Goal: Task Accomplishment & Management: Manage account settings

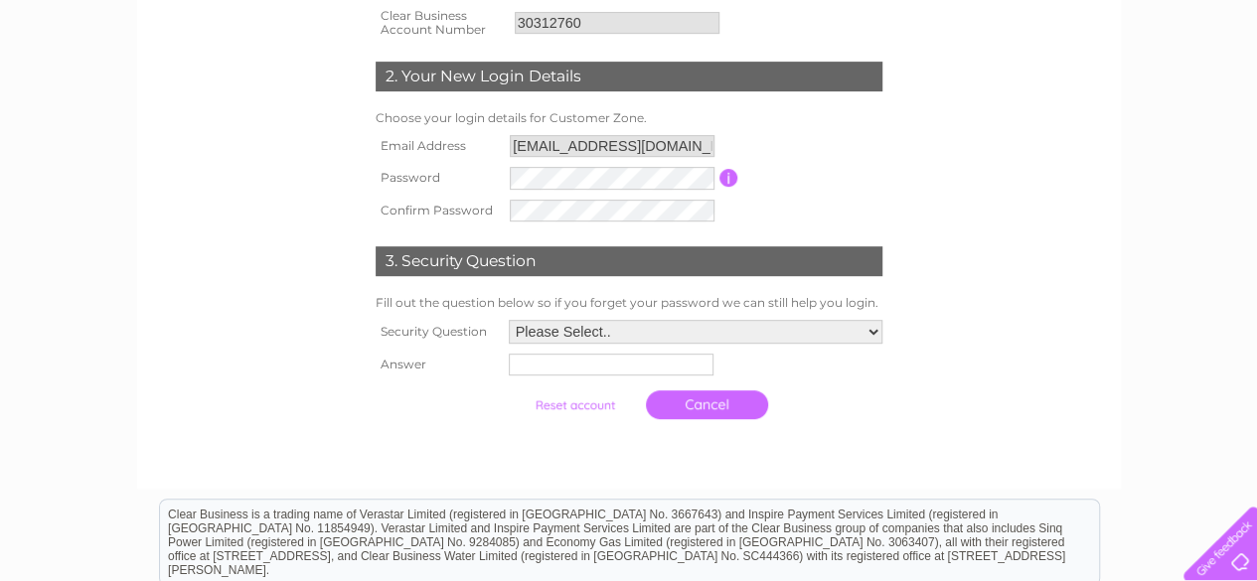
scroll to position [398, 0]
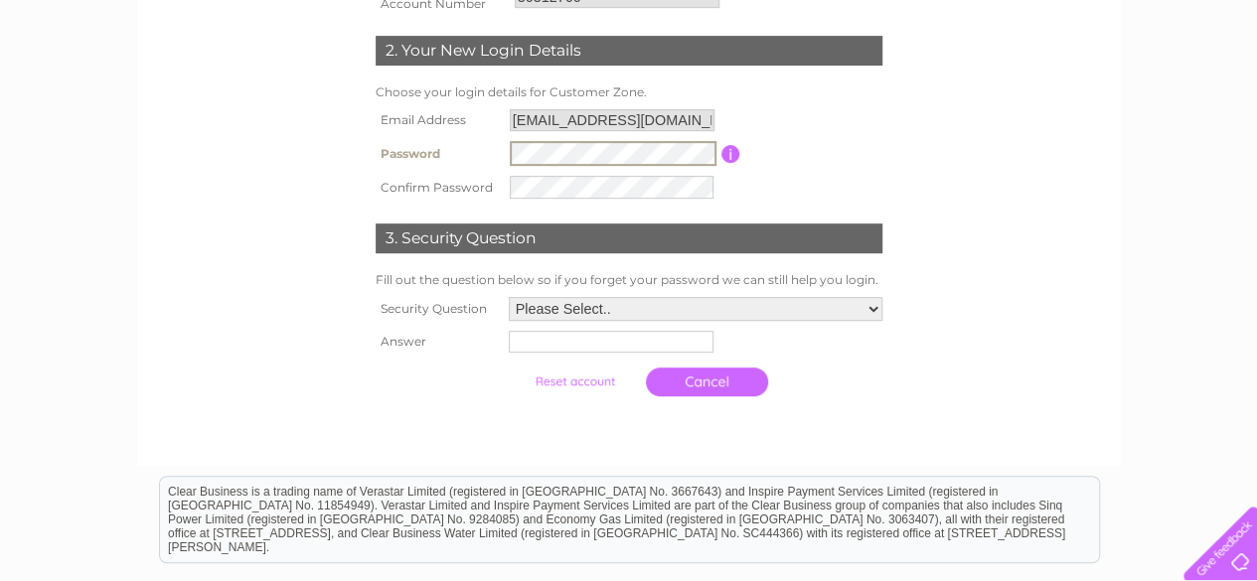
click at [928, 145] on div "1. Reset your Customer Zone Account Please complete the following details to re…" at bounding box center [629, 157] width 604 height 577
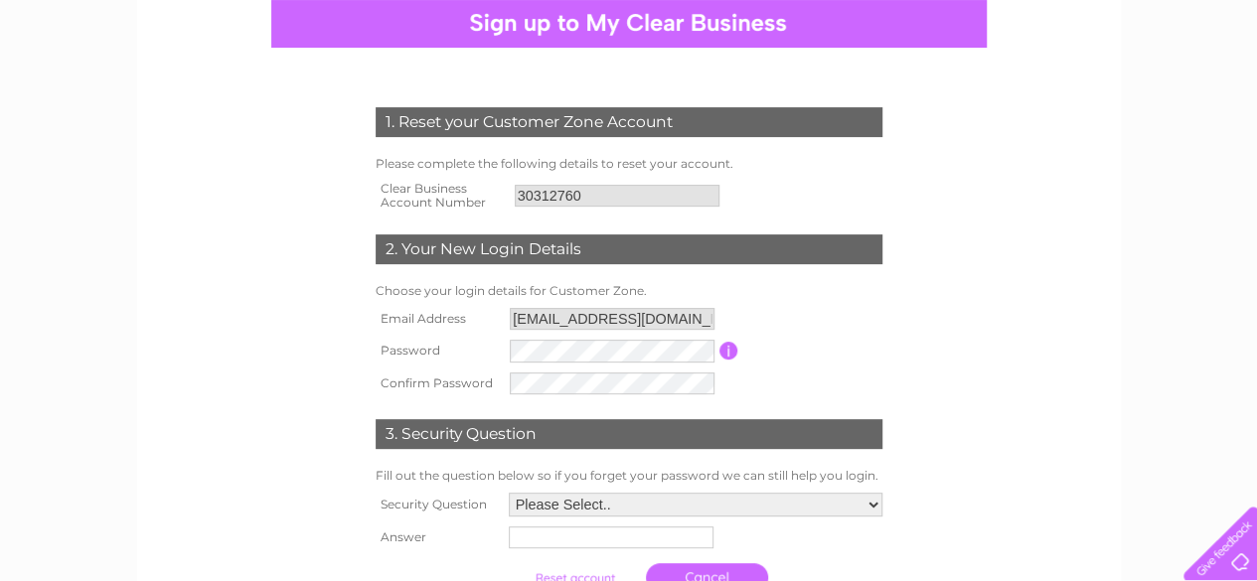
scroll to position [298, 0]
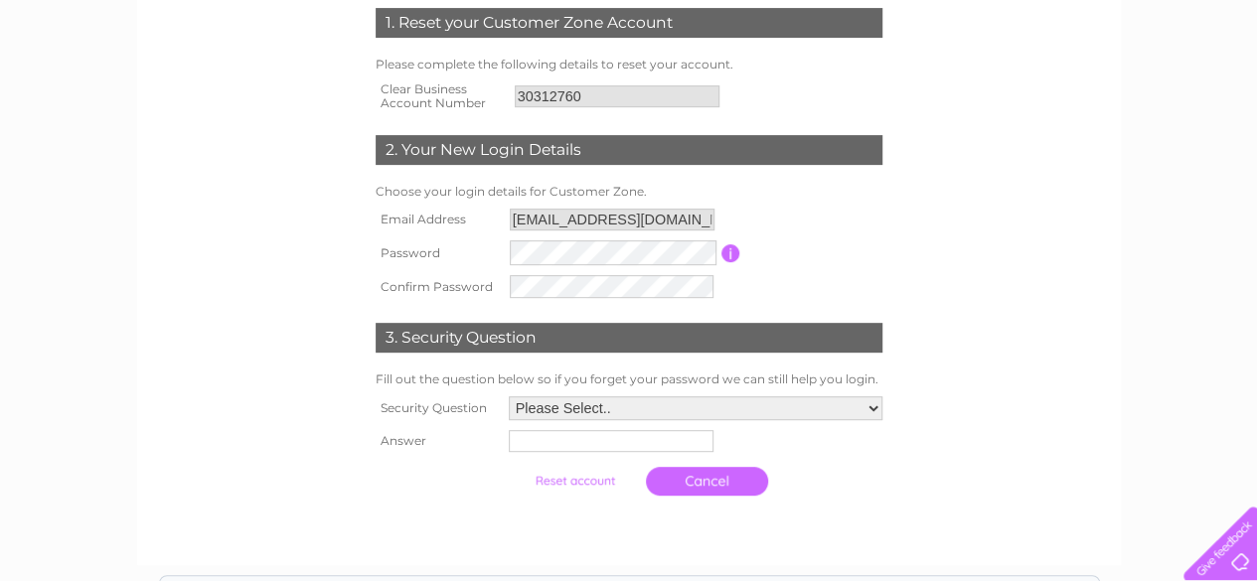
click at [855, 238] on td "Password must be at least 6 characters long" at bounding box center [814, 253] width 147 height 35
click at [483, 249] on tr "Password Password must be at least 6 characters long" at bounding box center [629, 253] width 517 height 35
drag, startPoint x: 497, startPoint y: 249, endPoint x: 958, endPoint y: 175, distance: 467.2
click at [966, 168] on form "1. Reset your Customer Zone Account Please complete the following details to re…" at bounding box center [629, 256] width 946 height 577
click at [499, 273] on tr "Confirm Password" at bounding box center [629, 285] width 517 height 35
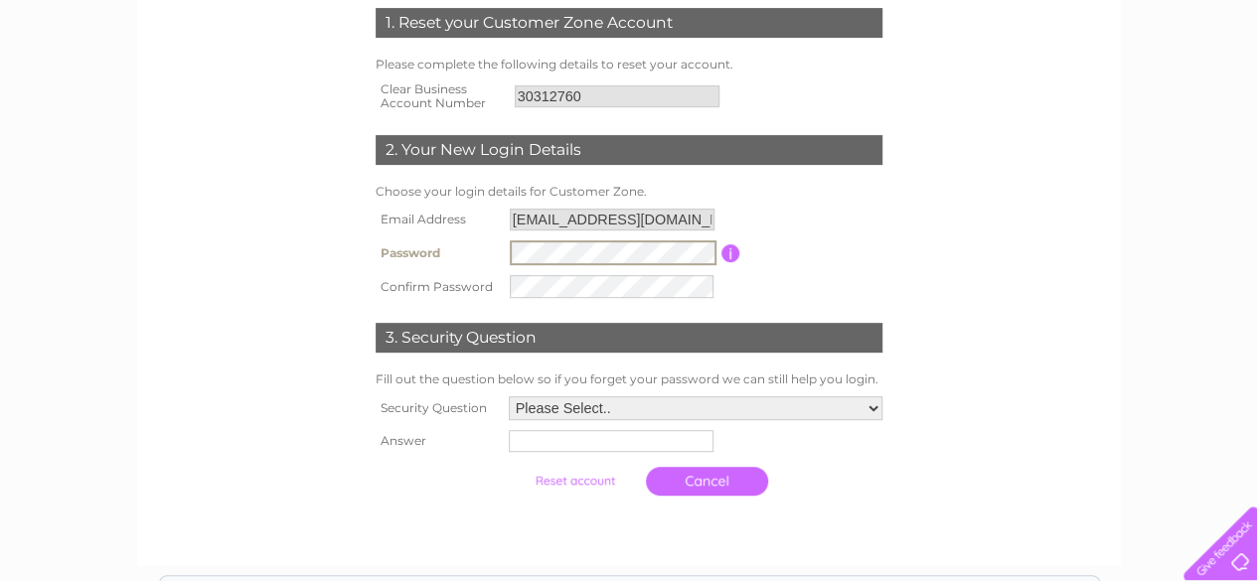
click at [495, 243] on tr "Password Password must be at least 6 characters long" at bounding box center [629, 253] width 517 height 35
drag, startPoint x: 567, startPoint y: 269, endPoint x: 1000, endPoint y: 277, distance: 433.4
click at [1008, 277] on form "1. Reset your Customer Zone Account Please complete the following details to re…" at bounding box center [629, 256] width 946 height 577
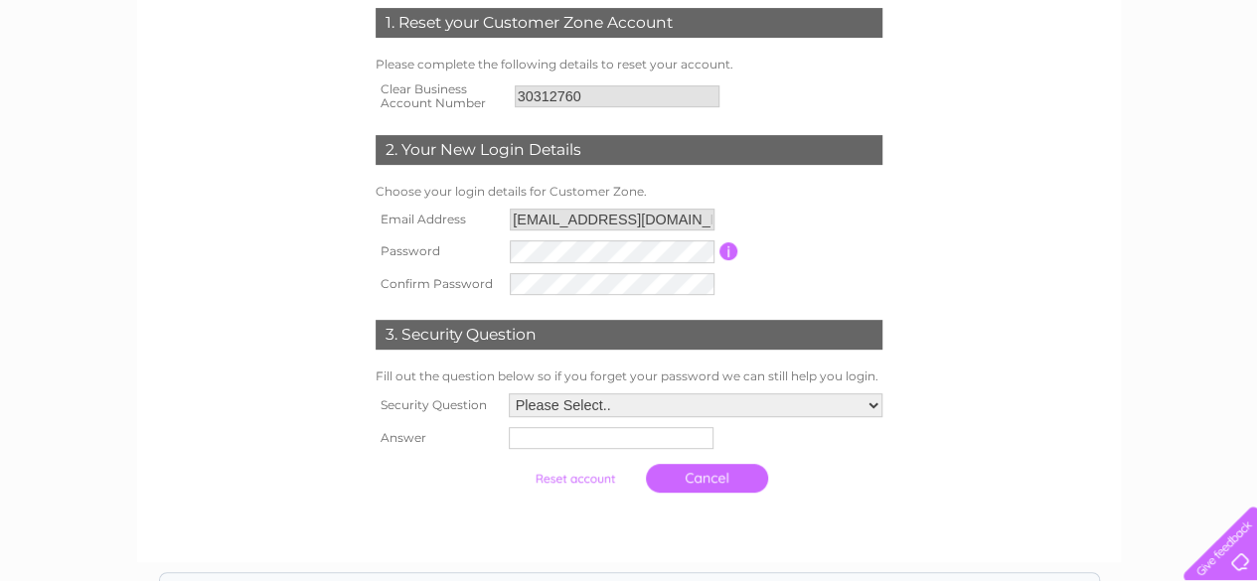
click at [728, 255] on input "button" at bounding box center [729, 252] width 19 height 18
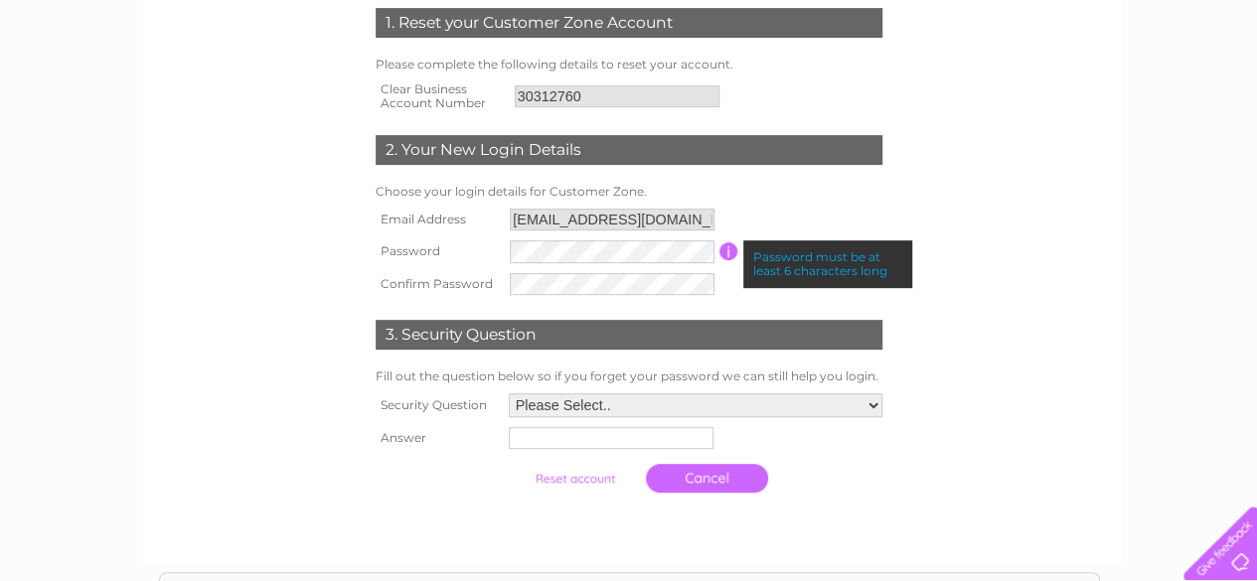
click at [600, 252] on td at bounding box center [612, 252] width 215 height 33
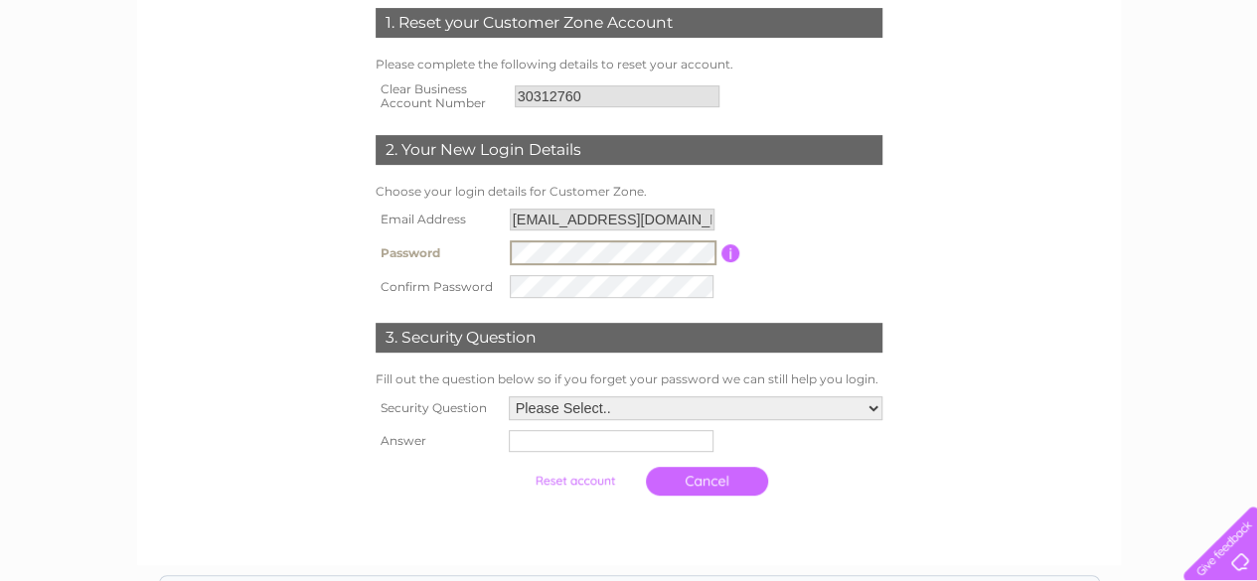
drag, startPoint x: 619, startPoint y: 240, endPoint x: 499, endPoint y: 251, distance: 120.9
click at [499, 251] on tr "Password Password must be at least 6 characters long" at bounding box center [629, 253] width 517 height 35
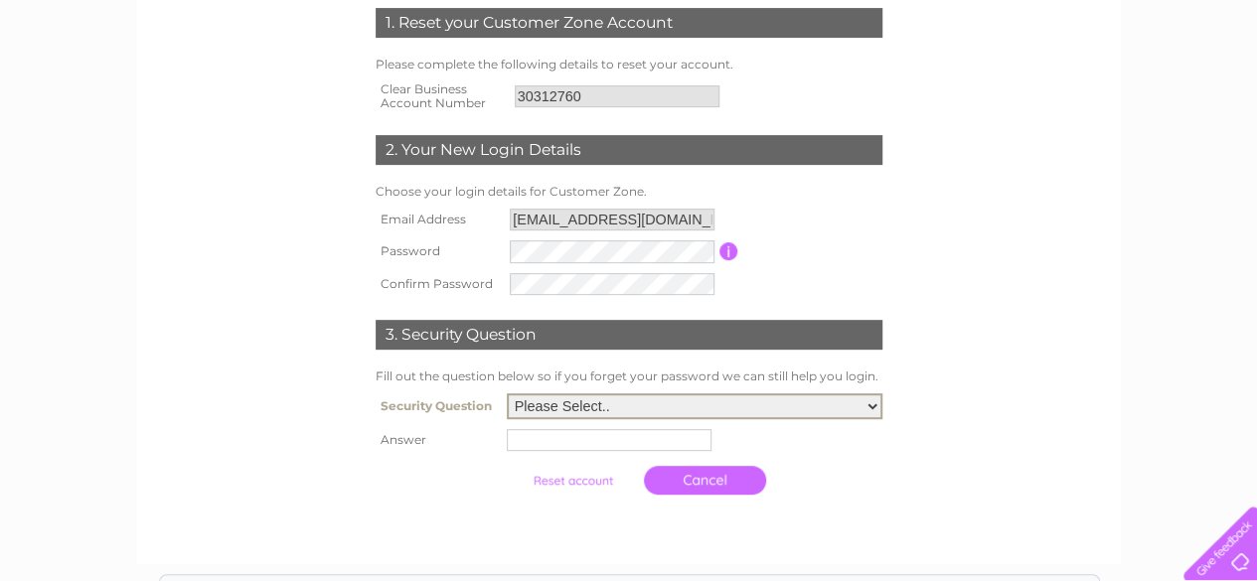
click at [641, 410] on select "Please Select.. In what town or city was your first job? In what town or city d…" at bounding box center [695, 407] width 376 height 26
select select "5"
click at [507, 396] on select "Please Select.. In what town or city was your first job? In what town or city d…" at bounding box center [695, 407] width 376 height 26
click at [580, 443] on input "text" at bounding box center [612, 439] width 207 height 24
click at [833, 409] on select "Please Select.. In what town or city was your first job? In what town or city d…" at bounding box center [695, 407] width 376 height 26
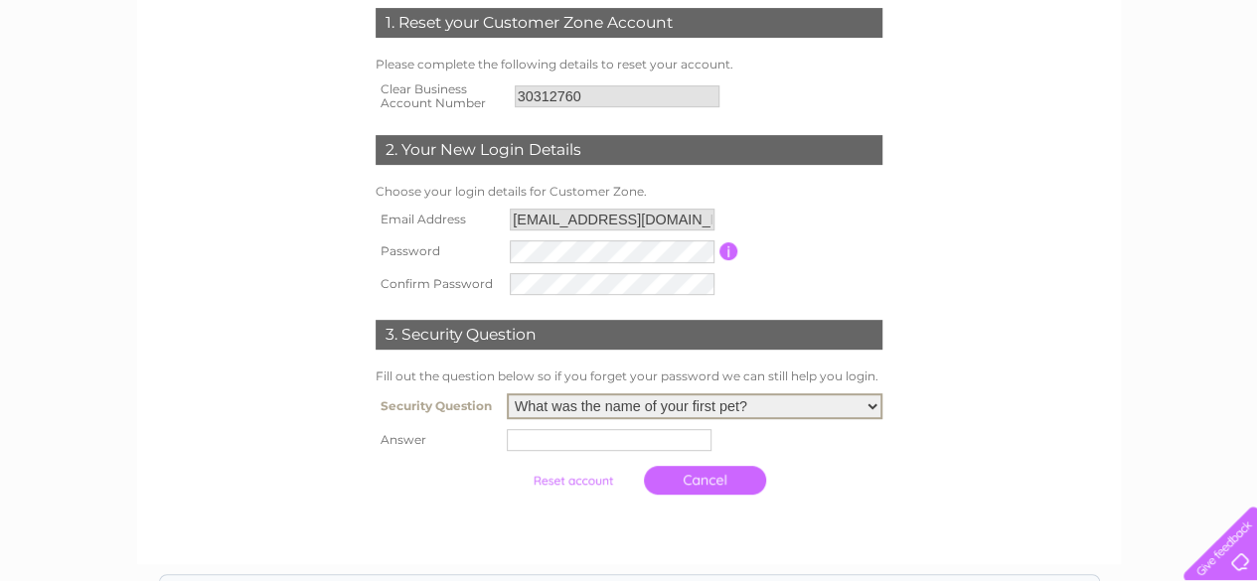
click at [799, 405] on select "Please Select.. In what town or city was your first job? In what town or city d…" at bounding box center [695, 407] width 376 height 26
click at [652, 440] on input "text" at bounding box center [609, 440] width 205 height 22
type input "simpy"
click at [580, 482] on input "submit" at bounding box center [575, 479] width 122 height 28
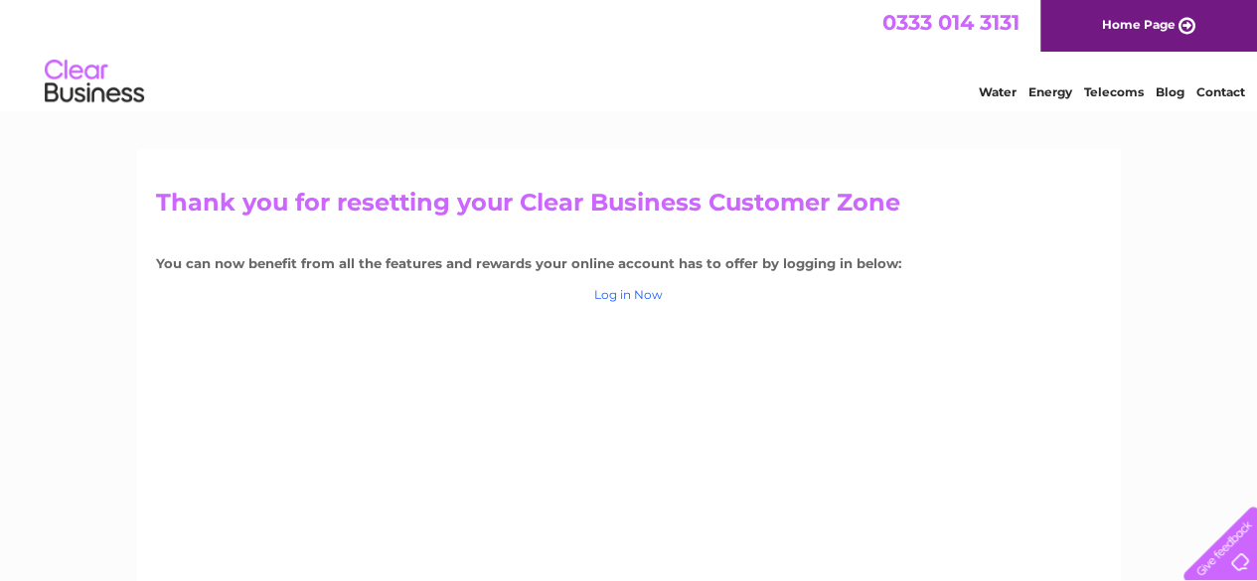
click at [639, 297] on link "Log in Now" at bounding box center [628, 294] width 69 height 15
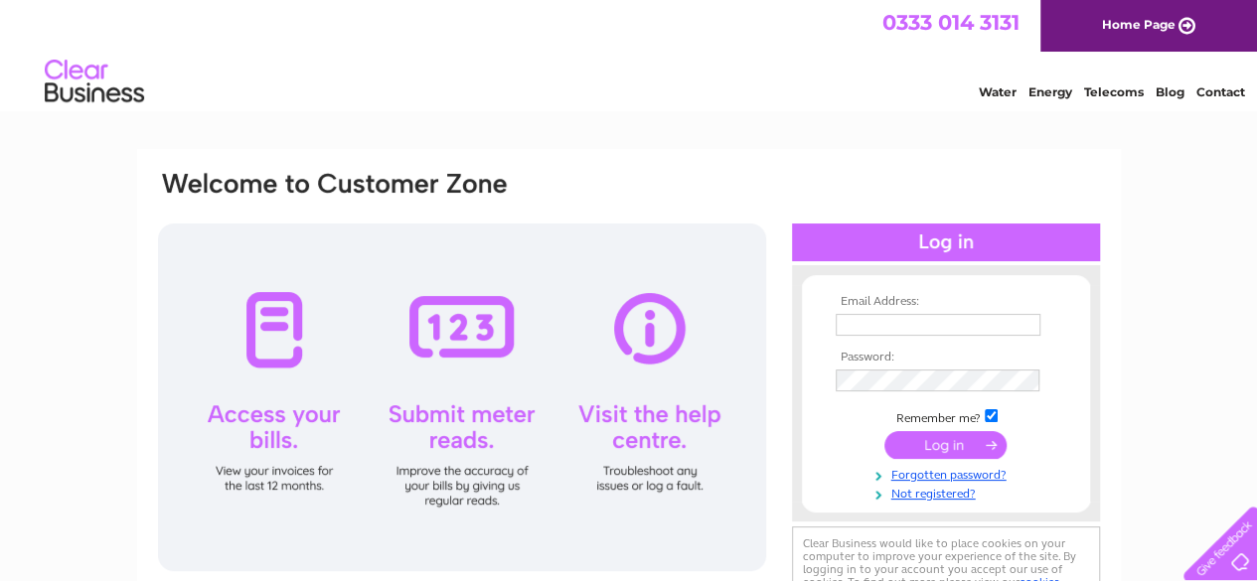
type input "[EMAIL_ADDRESS][DOMAIN_NAME]"
click at [938, 447] on input "submit" at bounding box center [946, 445] width 122 height 28
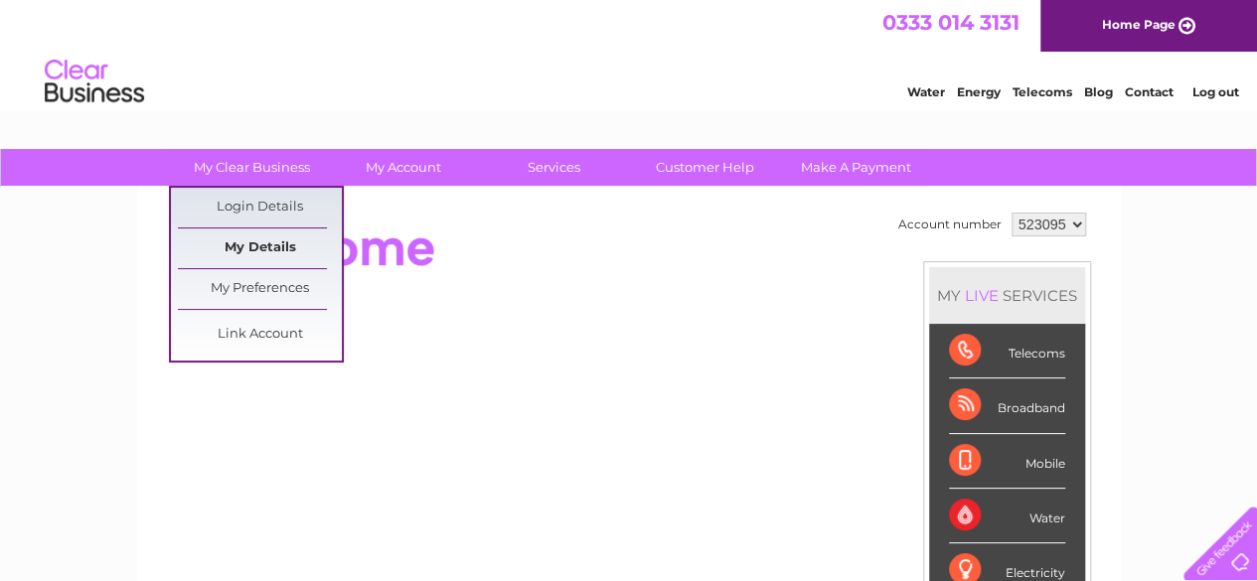
click at [272, 247] on link "My Details" at bounding box center [260, 249] width 164 height 40
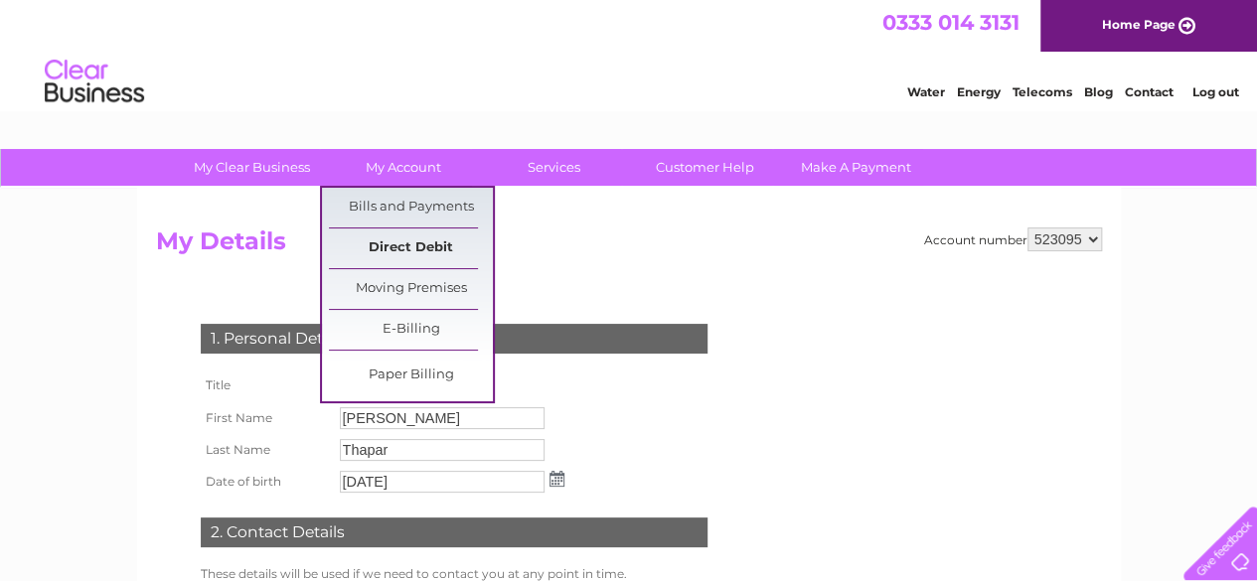
click at [409, 249] on link "Direct Debit" at bounding box center [411, 249] width 164 height 40
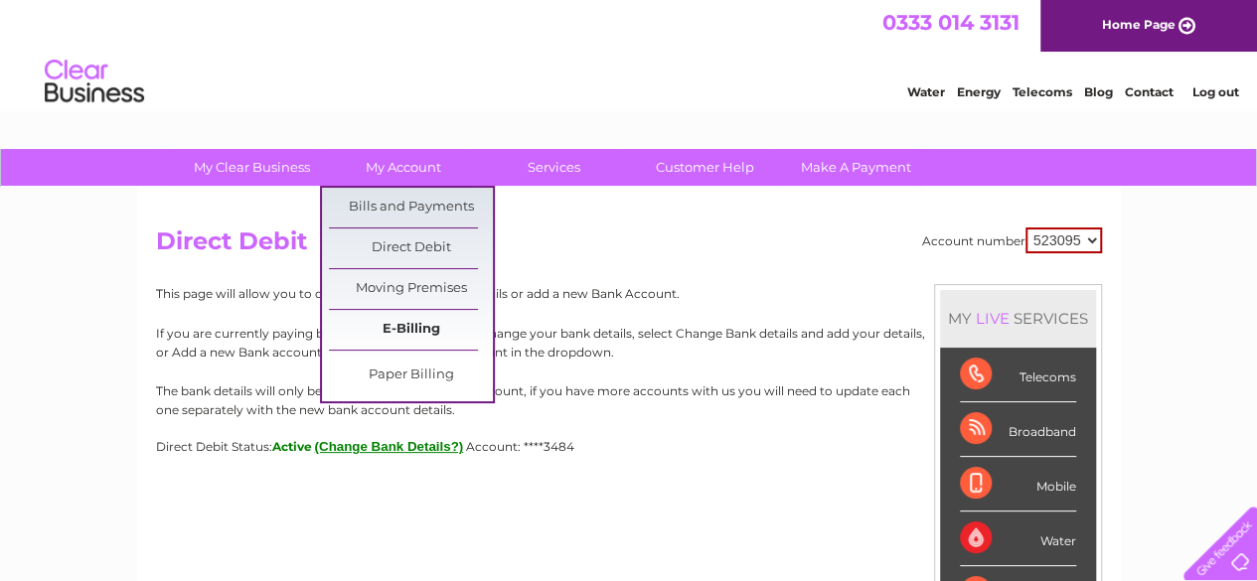
click at [410, 331] on link "E-Billing" at bounding box center [411, 330] width 164 height 40
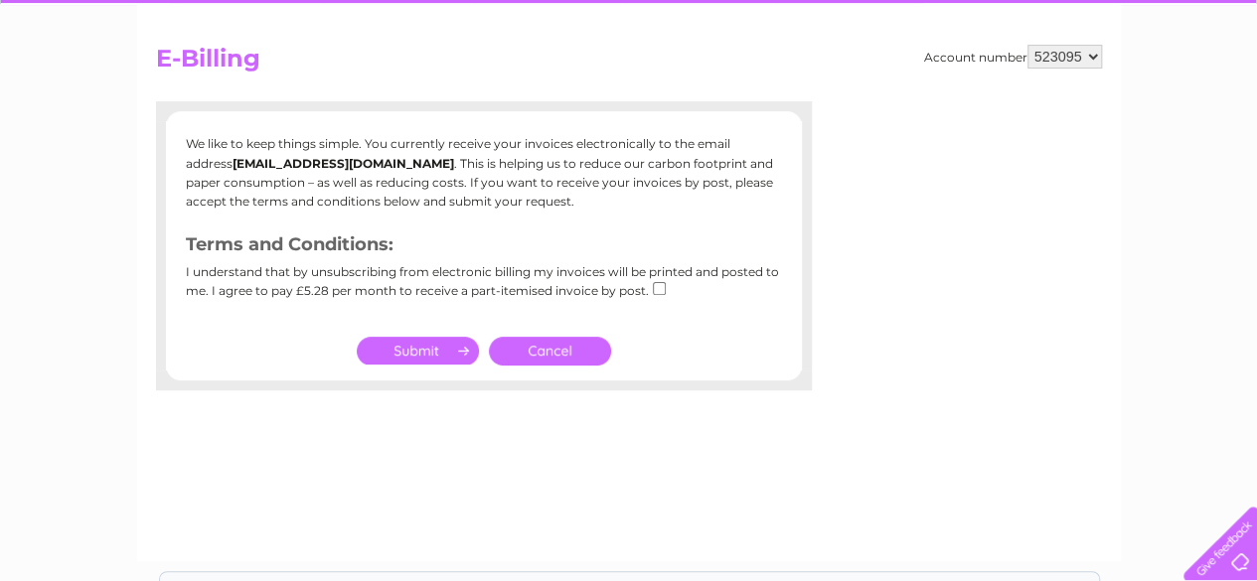
scroll to position [199, 0]
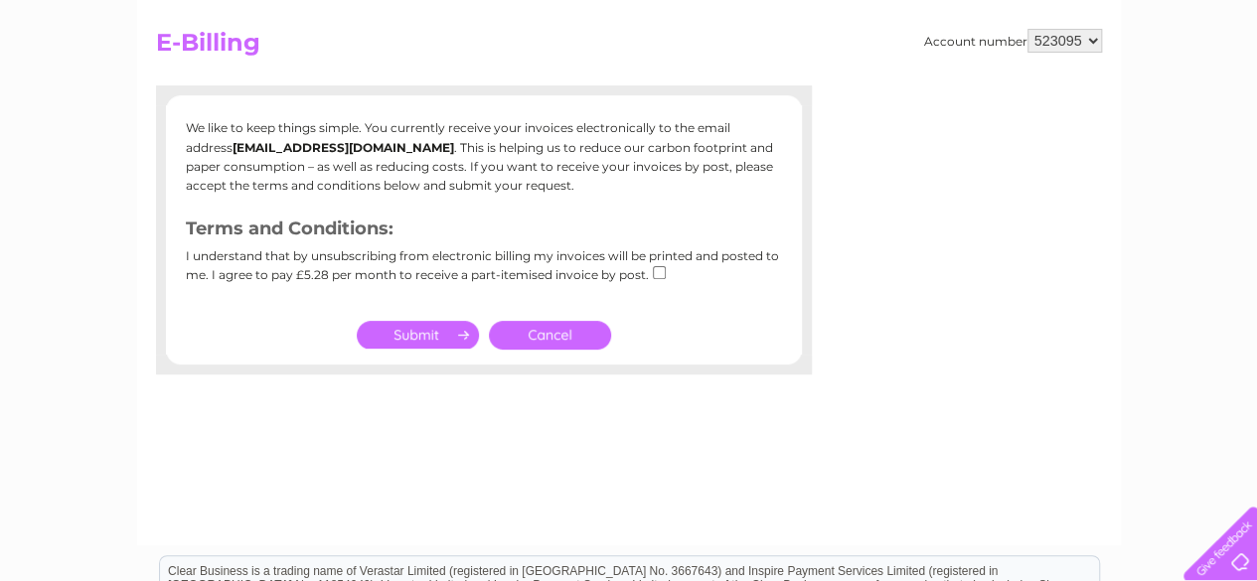
click at [420, 330] on input "submit" at bounding box center [418, 335] width 122 height 28
click at [423, 335] on input "submit" at bounding box center [418, 335] width 122 height 28
click at [657, 275] on input "checkbox" at bounding box center [659, 272] width 13 height 13
checkbox input "true"
click at [420, 335] on input "submit" at bounding box center [418, 335] width 122 height 28
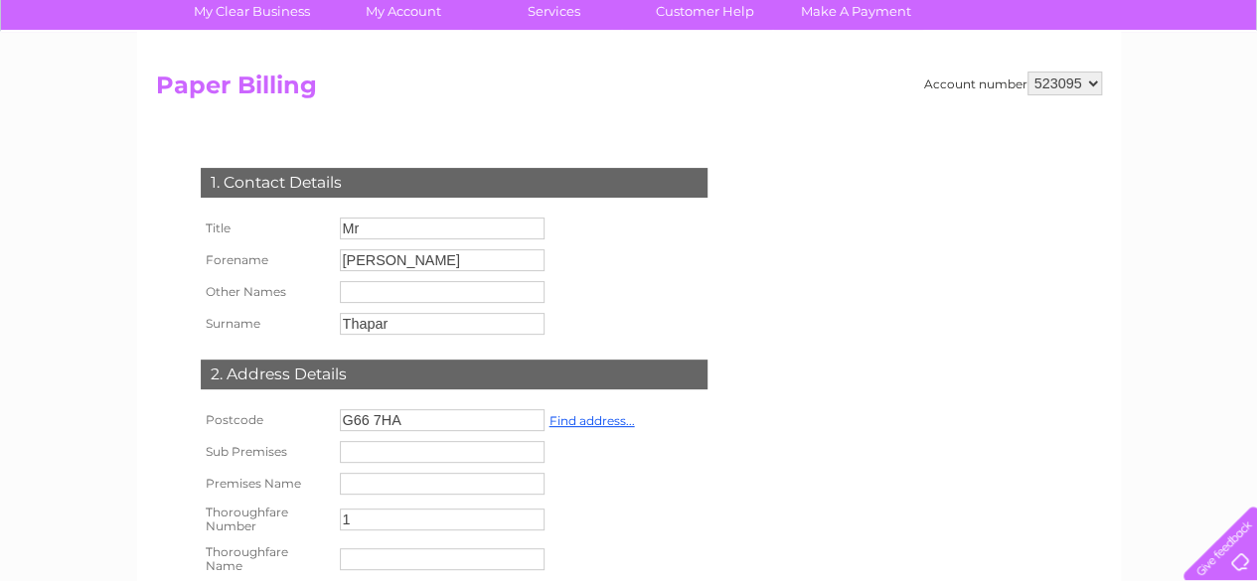
scroll to position [99, 0]
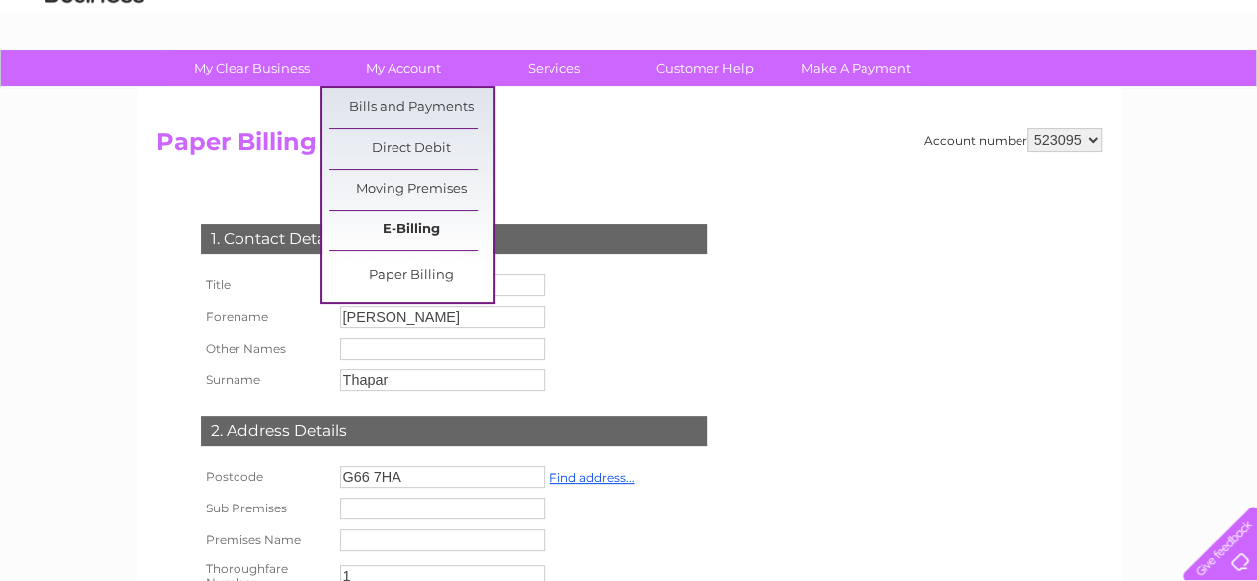
click at [415, 228] on link "E-Billing" at bounding box center [411, 231] width 164 height 40
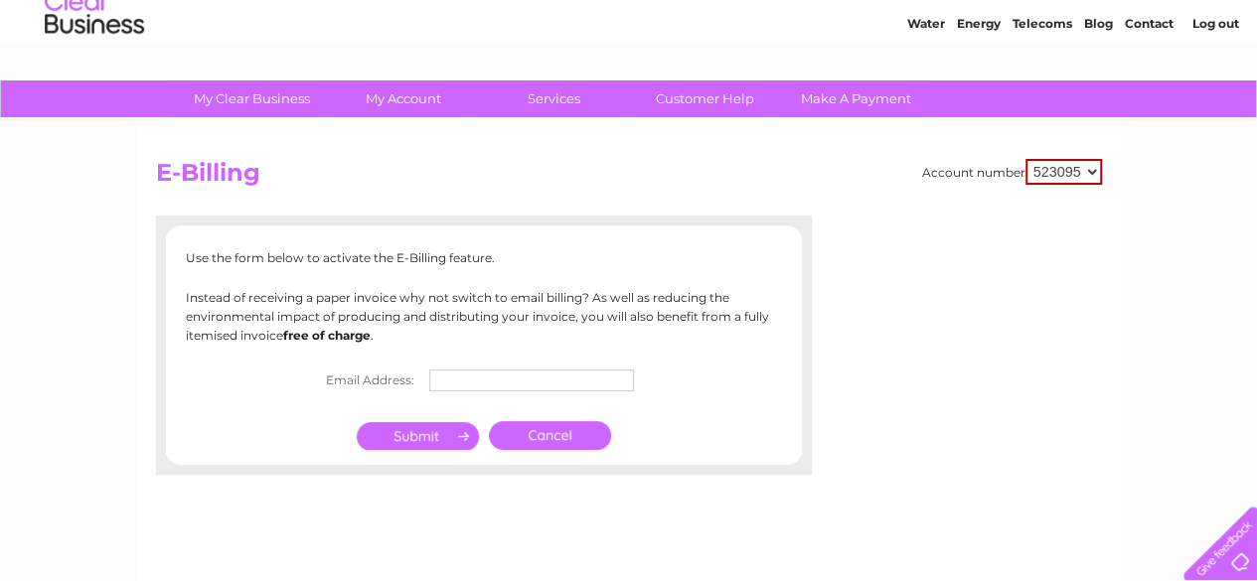
scroll to position [99, 0]
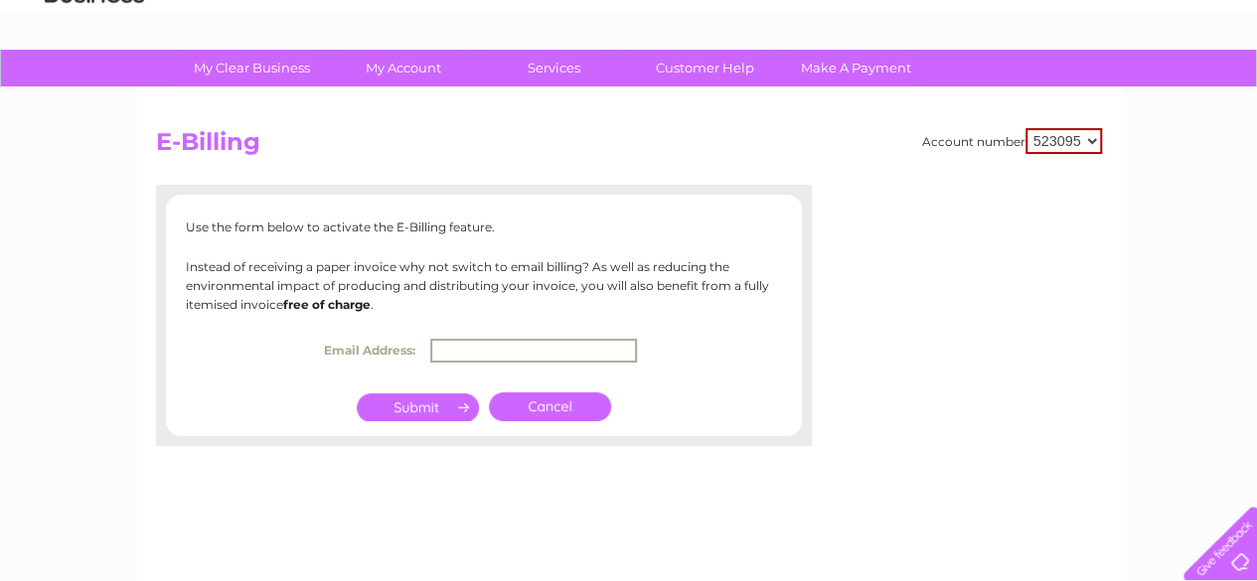
click at [485, 354] on input "text" at bounding box center [533, 351] width 207 height 24
type input "[EMAIL_ADDRESS][DOMAIN_NAME]"
click at [414, 411] on input "submit" at bounding box center [418, 406] width 122 height 28
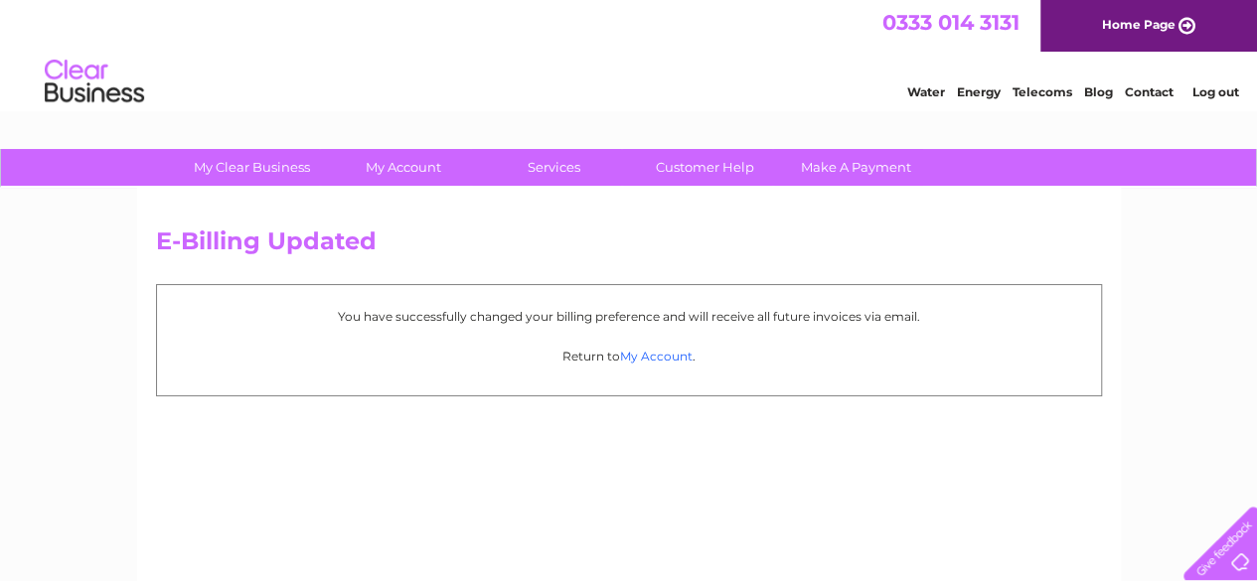
click at [658, 358] on link "My Account" at bounding box center [656, 356] width 73 height 15
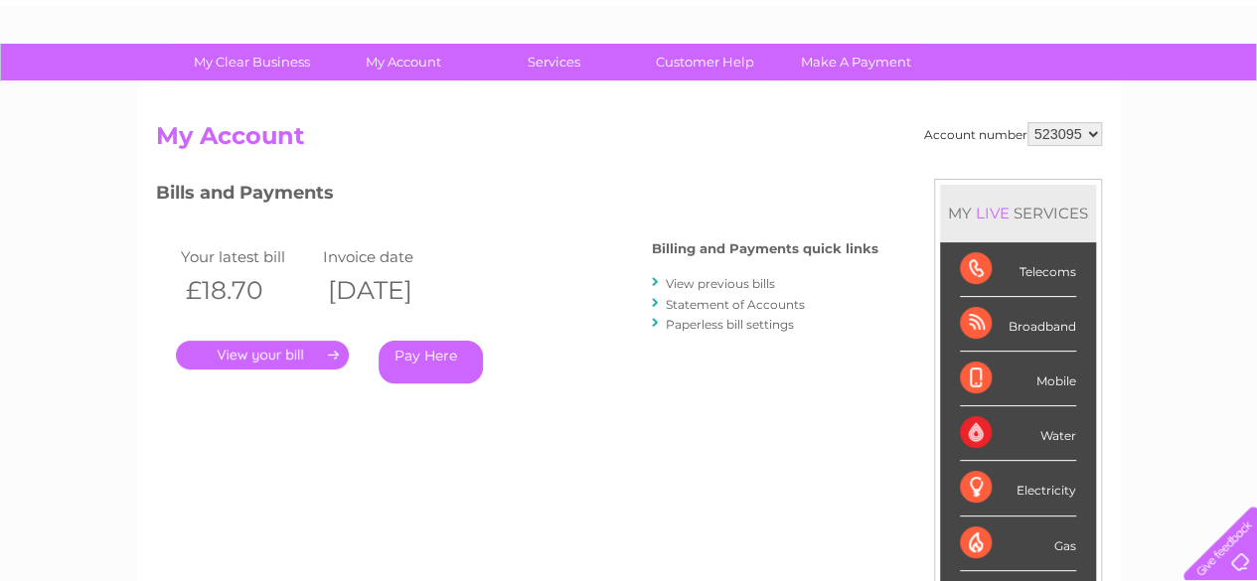
scroll to position [199, 0]
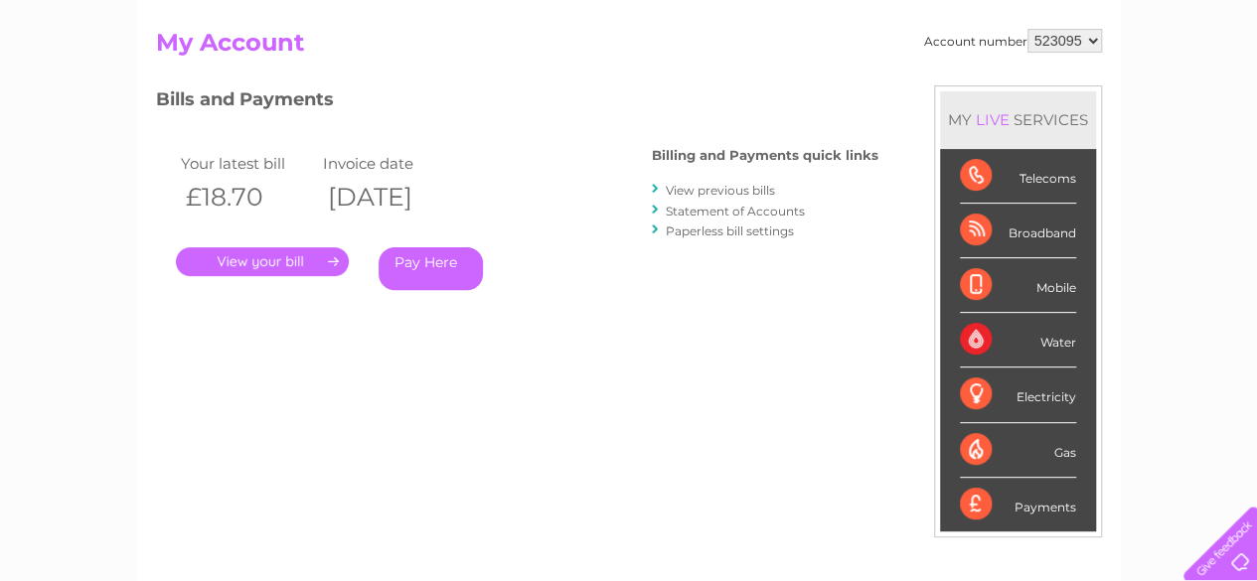
click at [268, 265] on link "." at bounding box center [262, 261] width 173 height 29
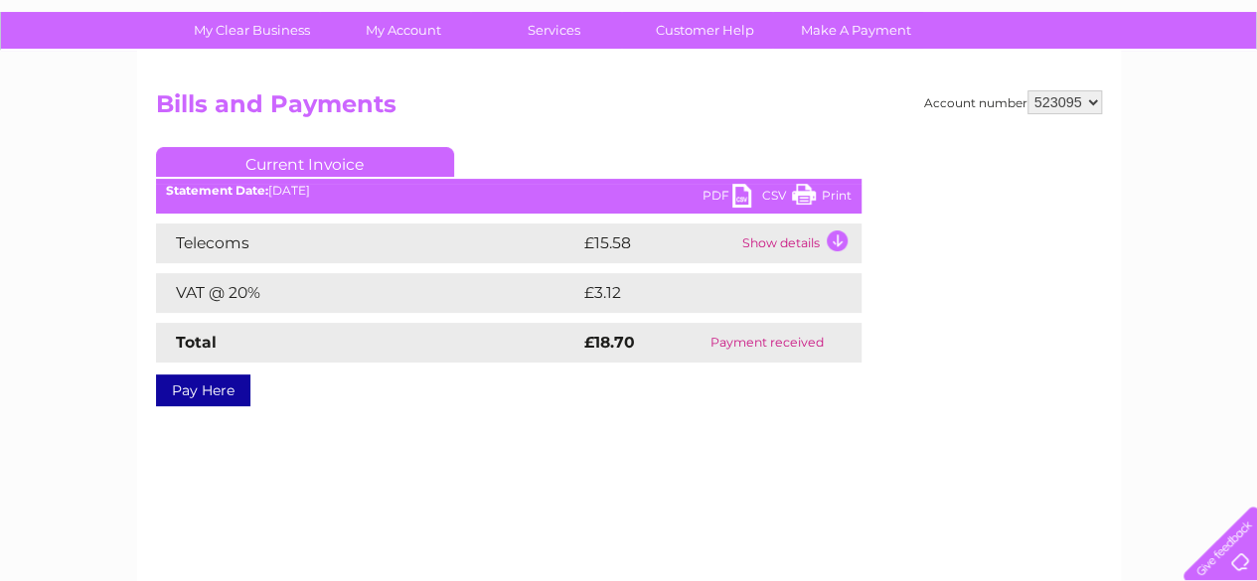
scroll to position [199, 0]
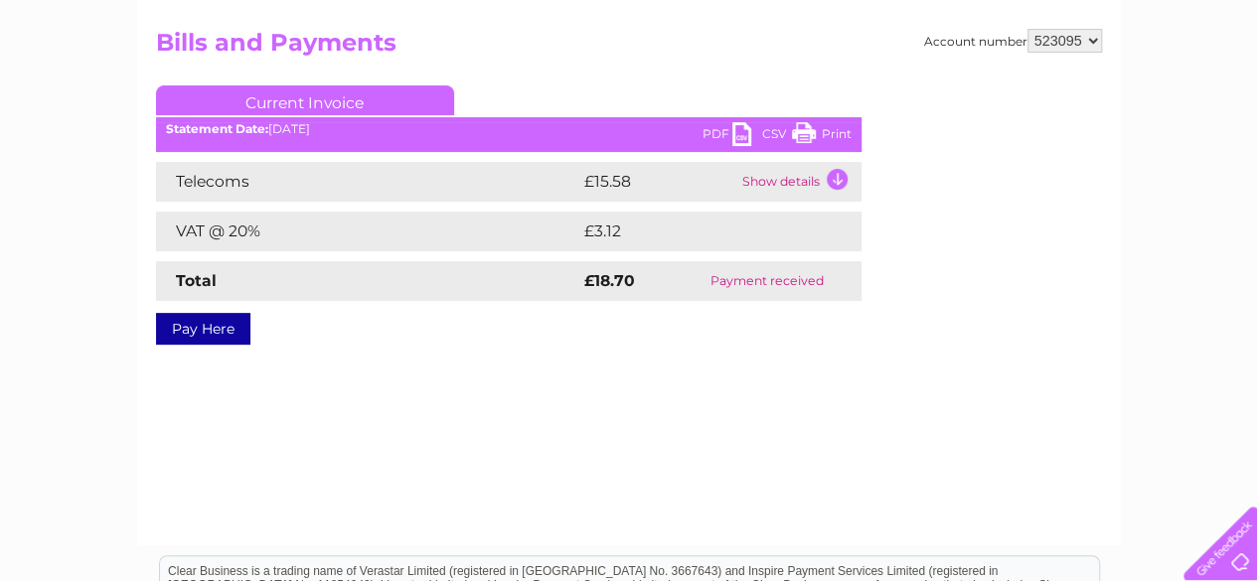
click at [682, 129] on link "PDF" at bounding box center [703, 136] width 60 height 29
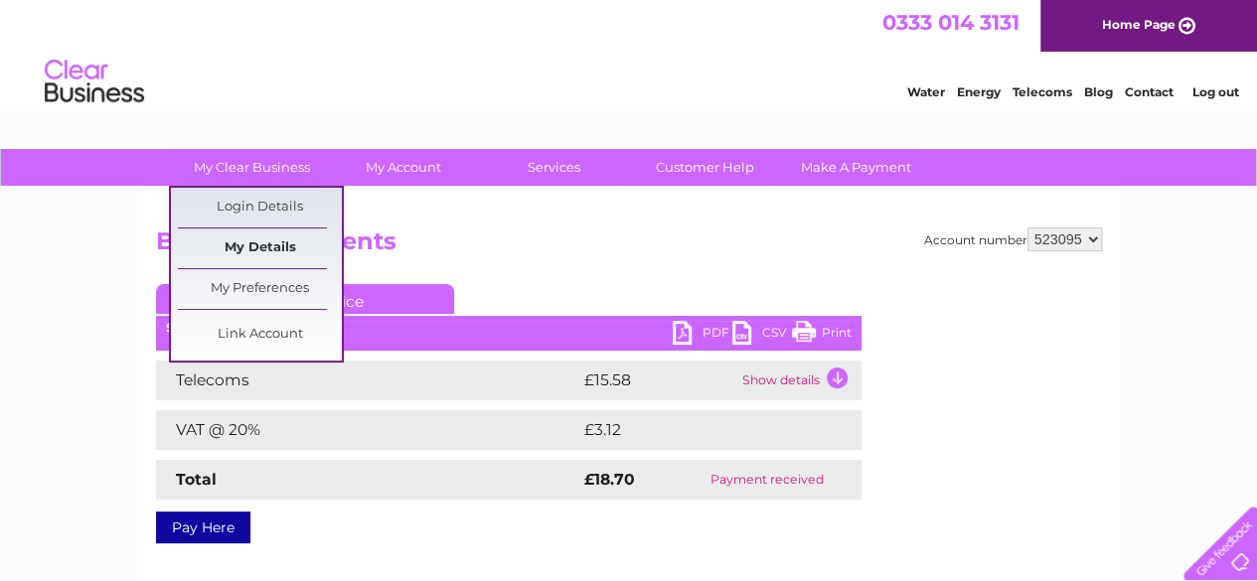
click at [277, 247] on link "My Details" at bounding box center [260, 249] width 164 height 40
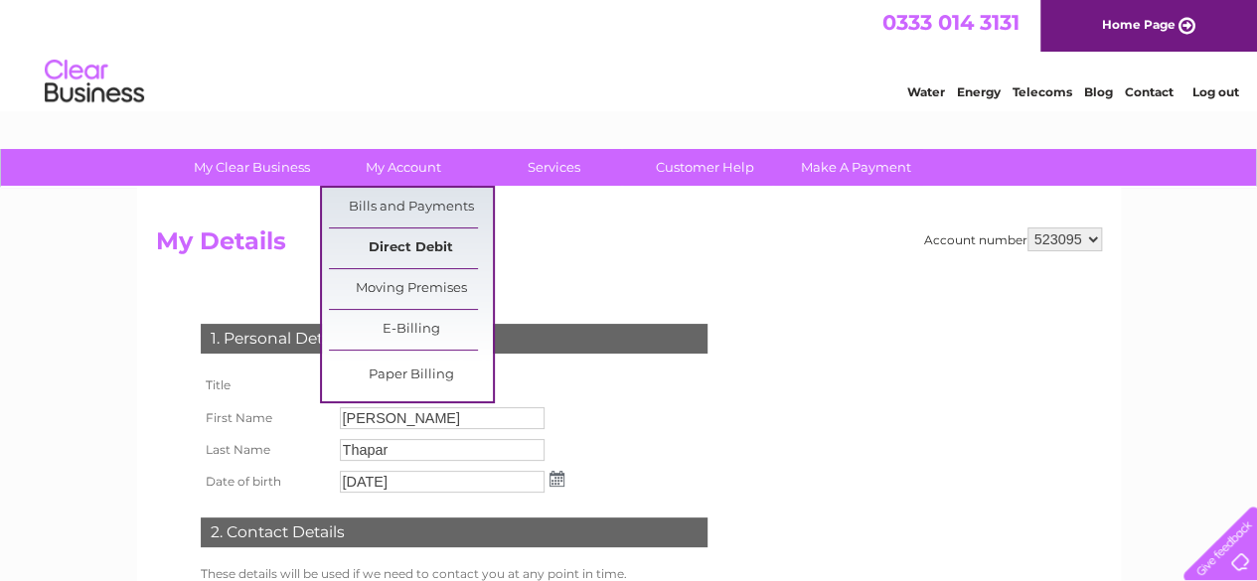
click at [421, 238] on link "Direct Debit" at bounding box center [411, 249] width 164 height 40
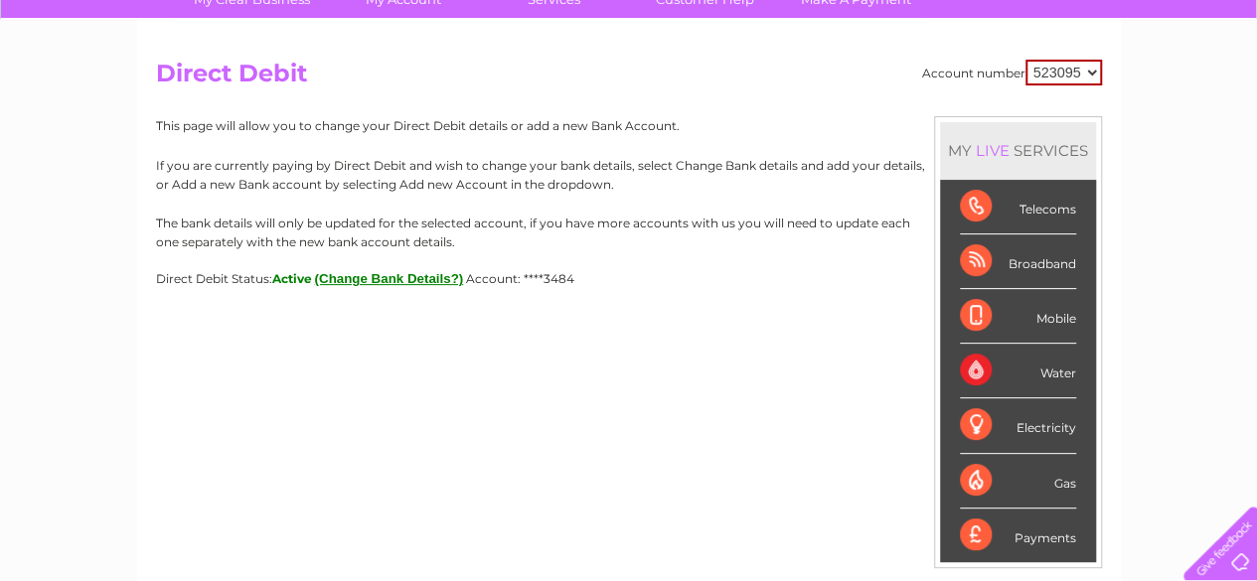
scroll to position [199, 0]
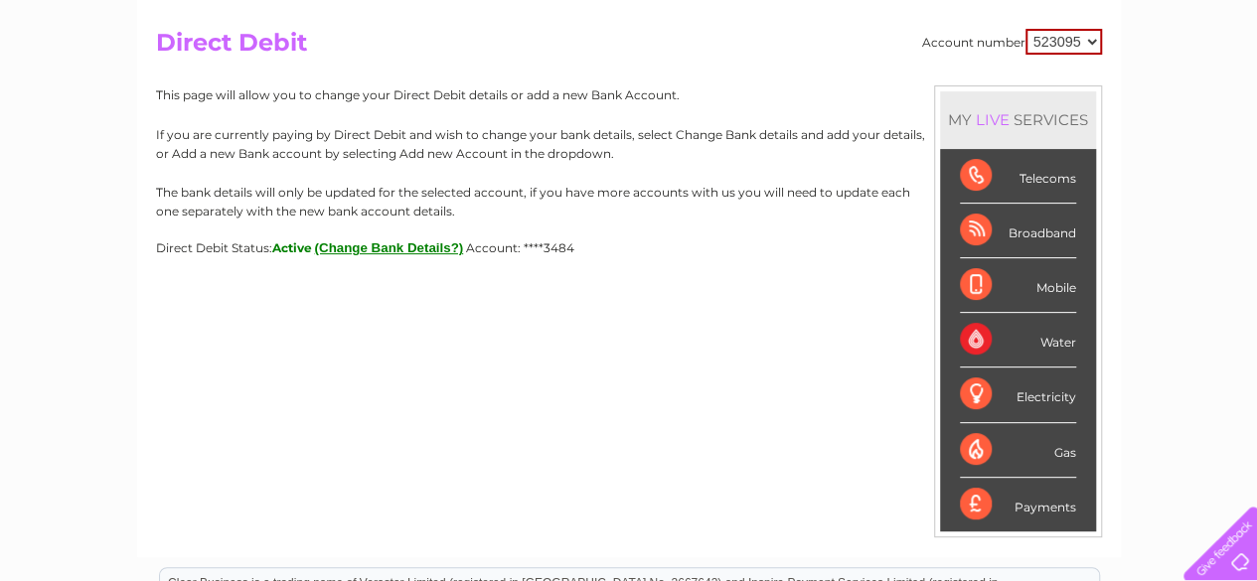
click at [411, 247] on button "(Change Bank Details?)" at bounding box center [389, 248] width 149 height 15
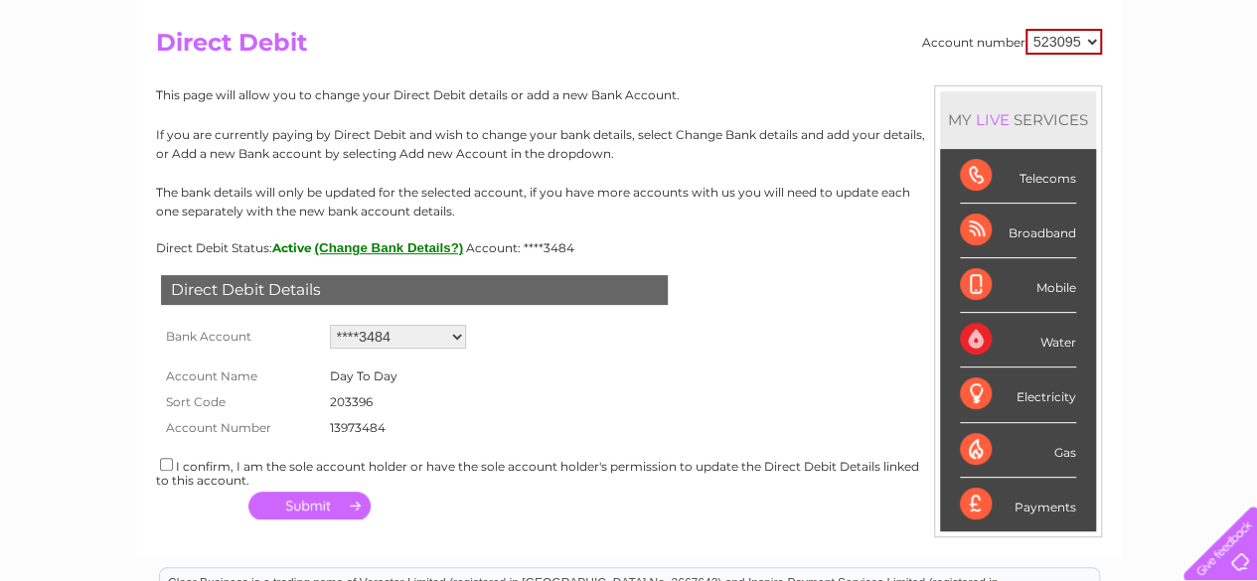
click at [456, 331] on select "Add new account ****3484 ****3484" at bounding box center [398, 337] width 136 height 24
select select "0"
click at [330, 325] on select "Add new account ****3484 ****3484" at bounding box center [398, 337] width 136 height 24
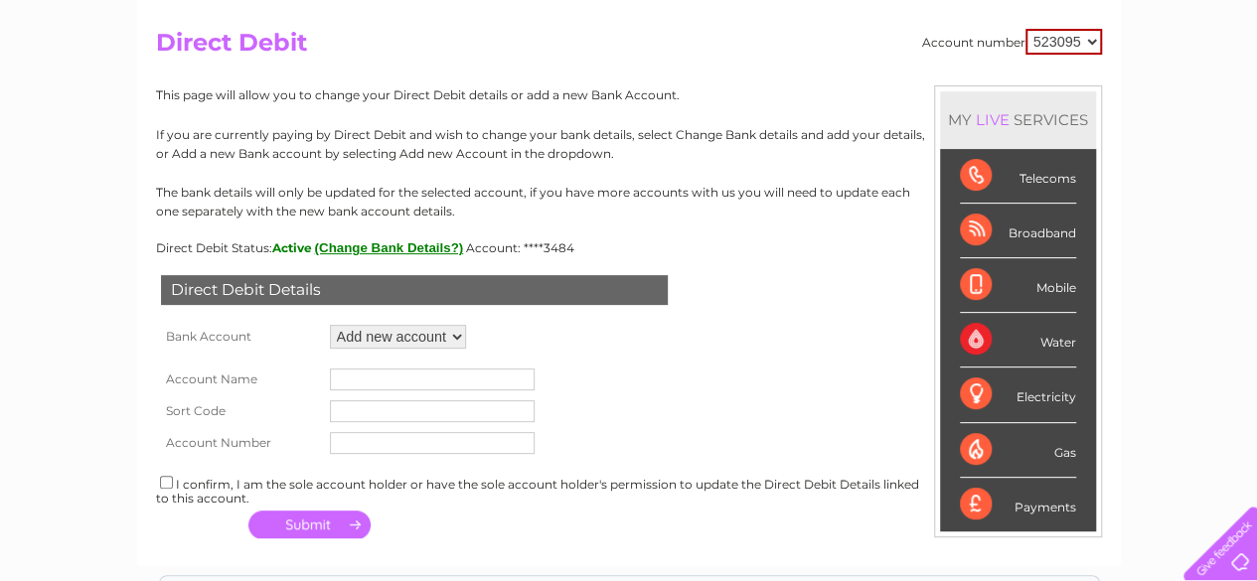
scroll to position [99, 0]
